Goal: Task Accomplishment & Management: Manage account settings

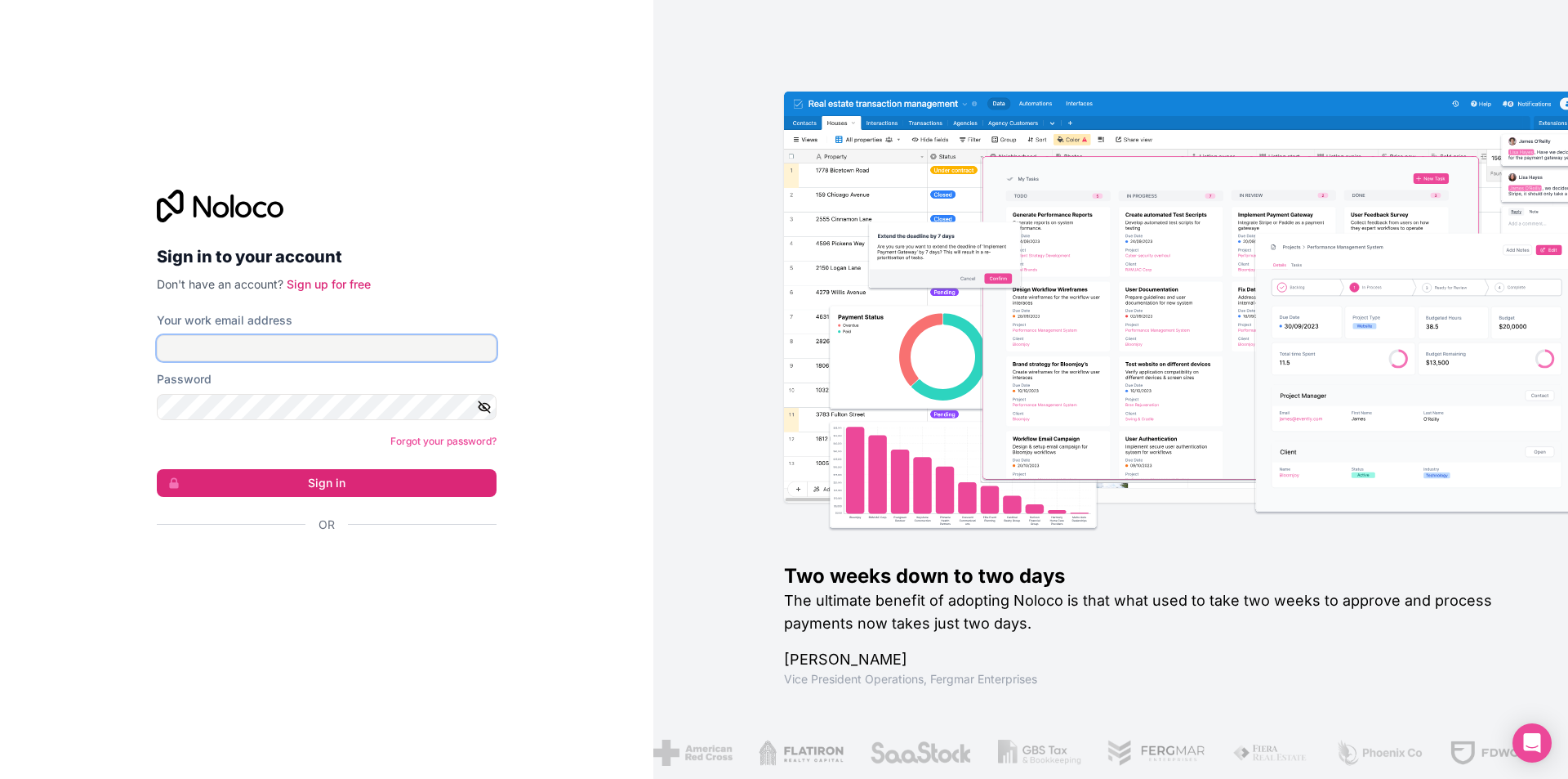
type input "[EMAIL_ADDRESS][DOMAIN_NAME]"
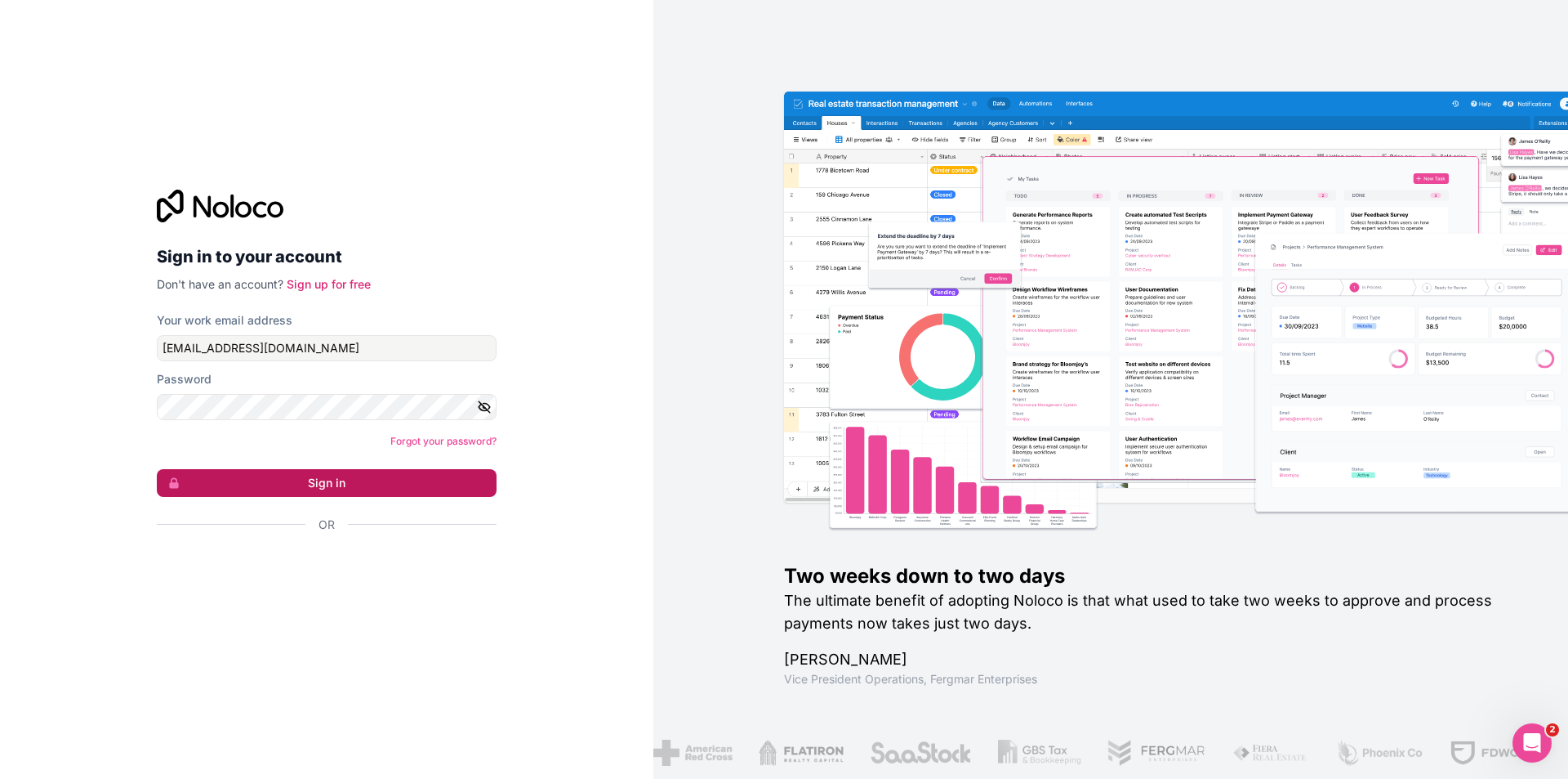
drag, startPoint x: 279, startPoint y: 464, endPoint x: 284, endPoint y: 474, distance: 11.2
click at [279, 464] on form "Your work email address [EMAIL_ADDRESS][DOMAIN_NAME] Password Forgot your passw…" at bounding box center [326, 450] width 340 height 278
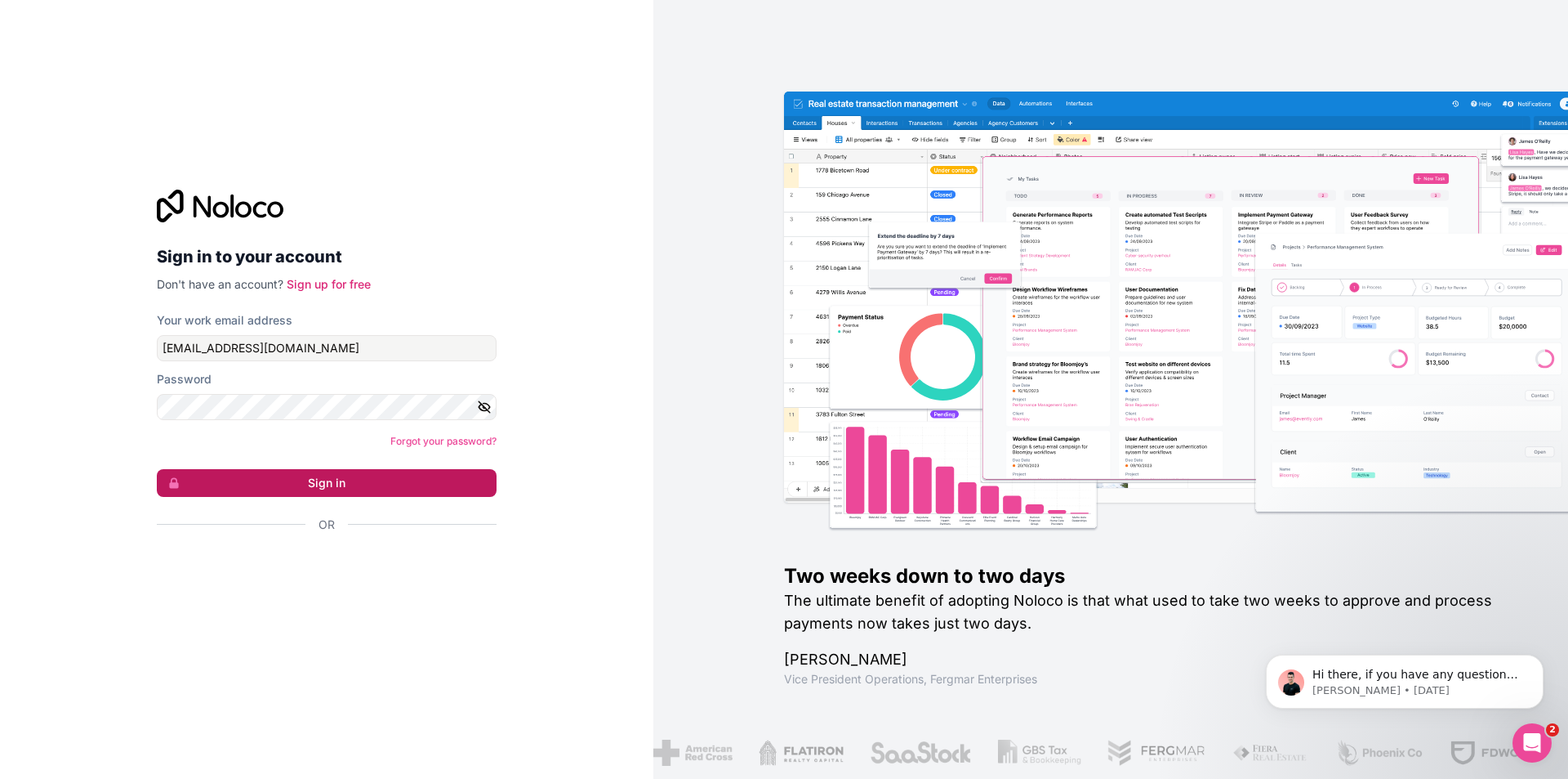
click at [291, 485] on button "Sign in" at bounding box center [326, 483] width 340 height 28
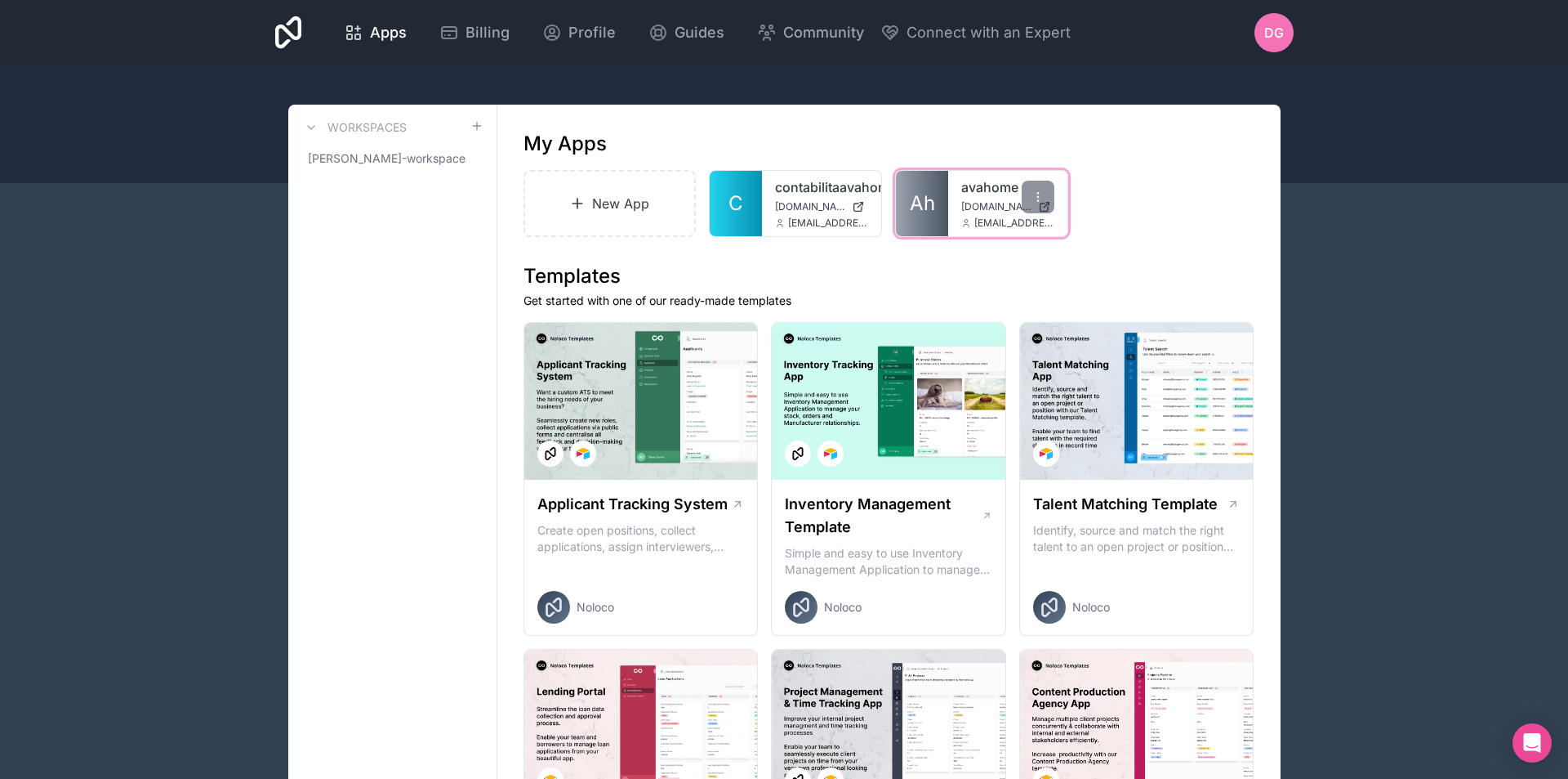
click at [957, 202] on div "avahome avahome.noloco.co info@avahome.it" at bounding box center [1008, 203] width 120 height 66
click at [933, 204] on span "Ah" at bounding box center [922, 203] width 25 height 26
